Goal: Task Accomplishment & Management: Manage account settings

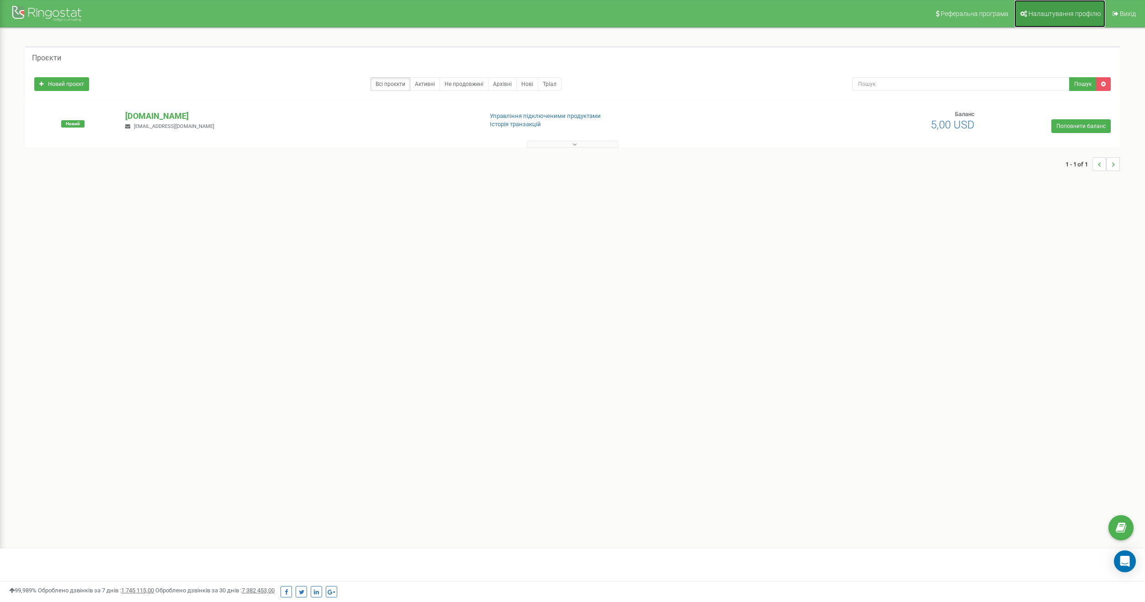
click at [1062, 11] on span "Налаштування профілю" at bounding box center [1065, 13] width 72 height 7
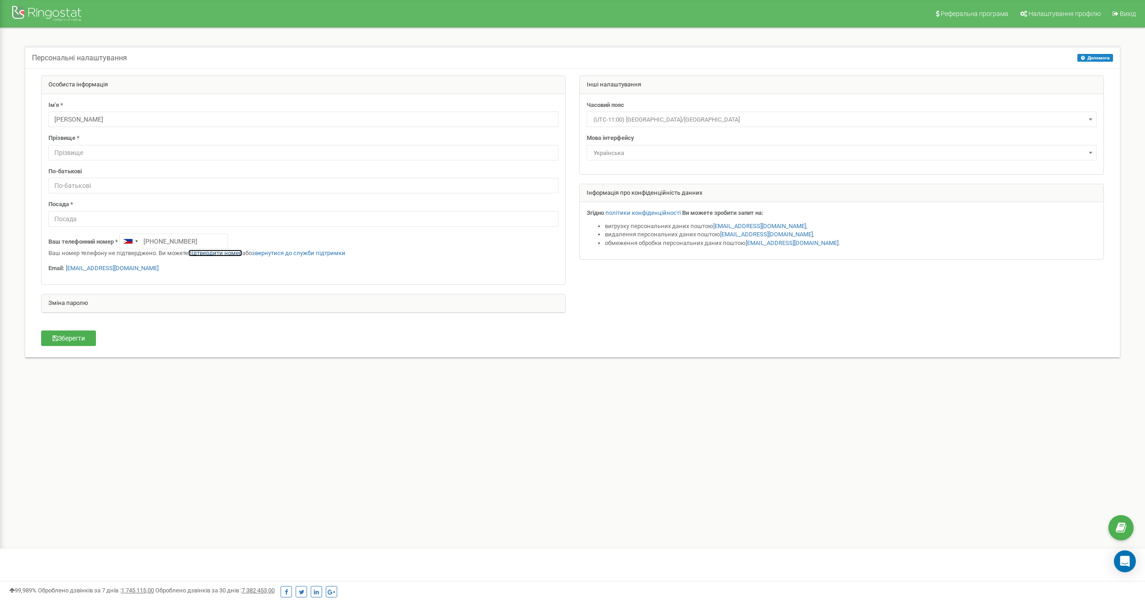
click at [219, 253] on link "підтвердити номер" at bounding box center [215, 253] width 54 height 7
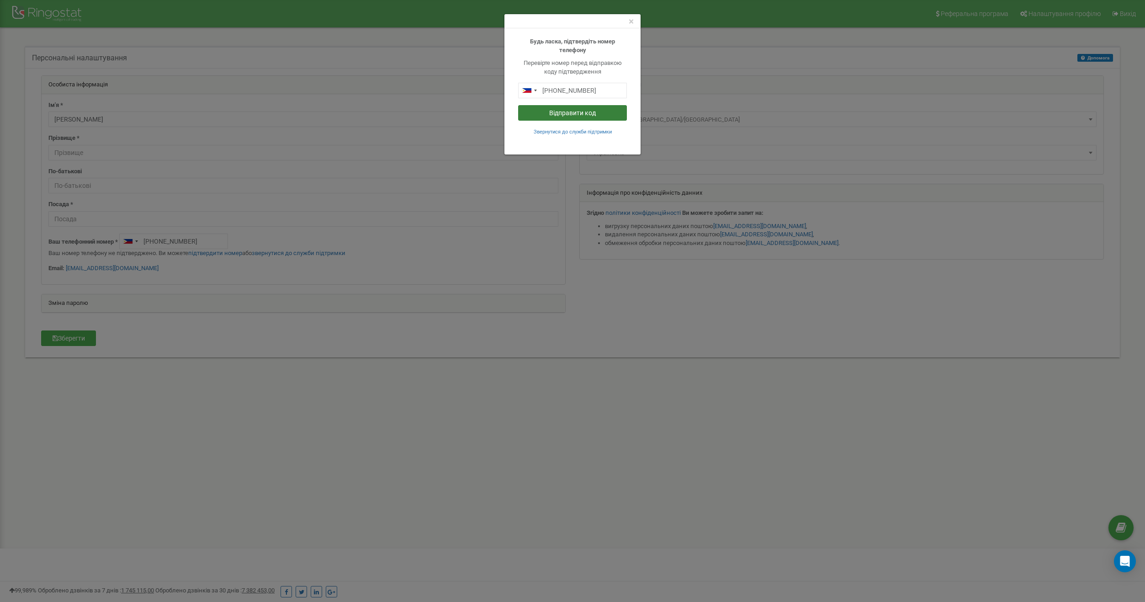
click at [564, 115] on button "Відправити код" at bounding box center [572, 113] width 109 height 16
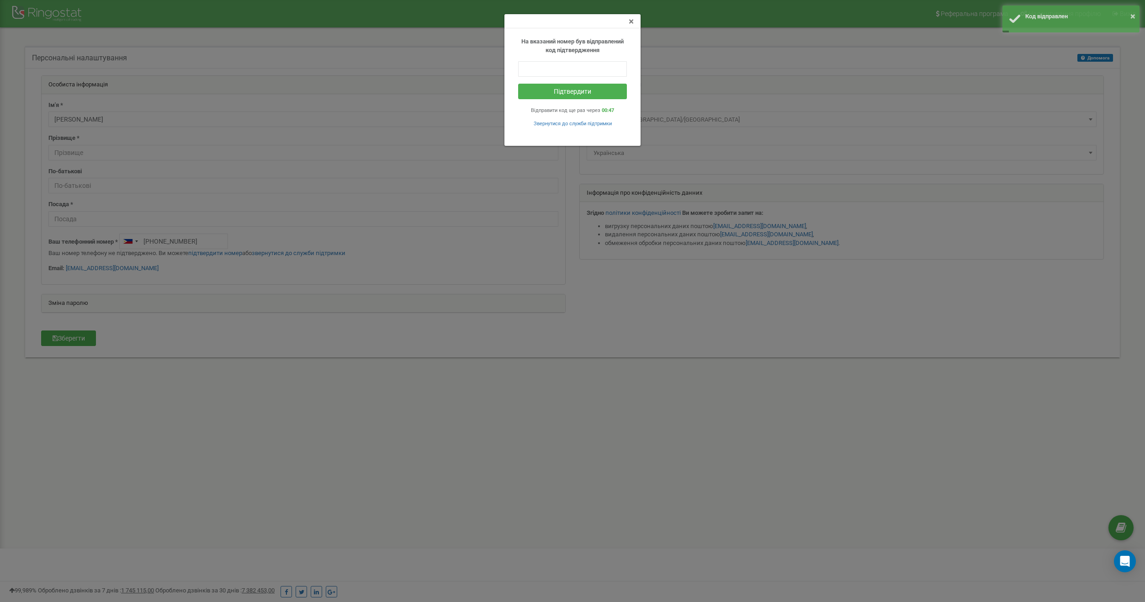
click at [630, 21] on span "×" at bounding box center [631, 21] width 5 height 11
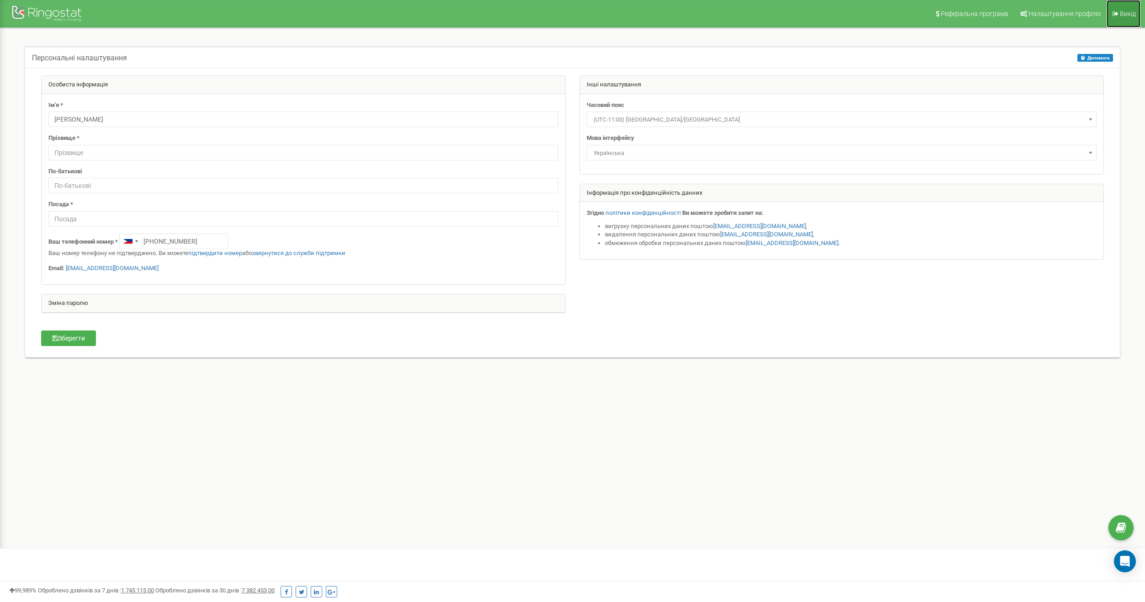
click at [1123, 16] on span "Вихід" at bounding box center [1128, 13] width 16 height 7
